Goal: Task Accomplishment & Management: Manage account settings

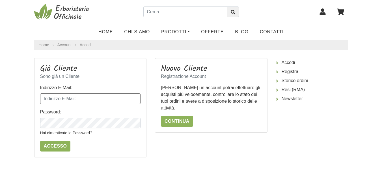
click at [95, 100] on input "Indirizzo E-Mail:" at bounding box center [90, 99] width 101 height 11
type input "[EMAIL_ADDRESS][DOMAIN_NAME]"
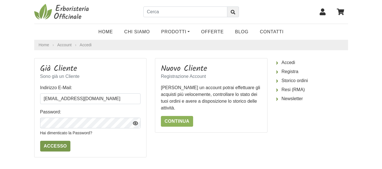
click at [58, 148] on input "Accesso" at bounding box center [55, 146] width 31 height 11
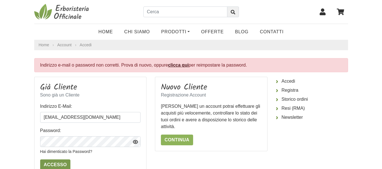
click at [62, 164] on input "Accesso" at bounding box center [55, 165] width 31 height 11
click at [183, 31] on link "Prodotti" at bounding box center [176, 31] width 40 height 11
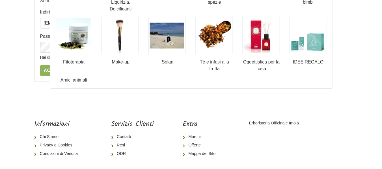
scroll to position [96, 0]
